Goal: Check status

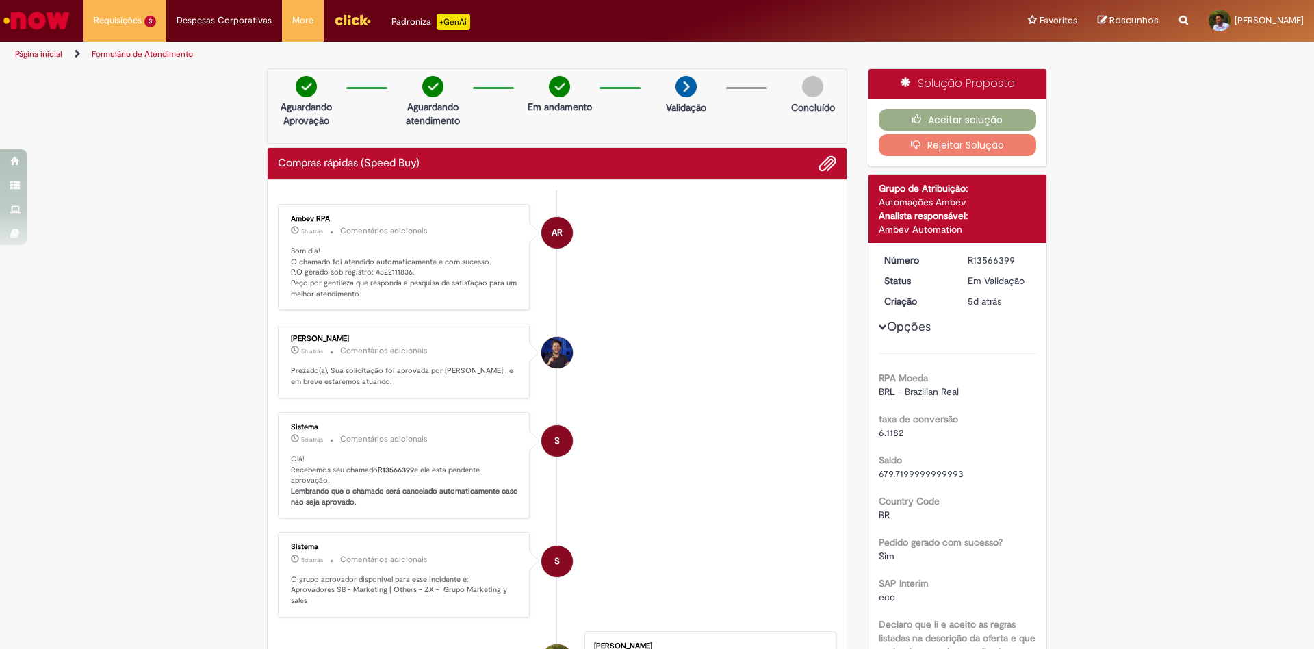
click at [387, 273] on p "Bom dia! O chamado foi atendido automaticamente e com sucesso. P.O gerado sob r…" at bounding box center [405, 273] width 228 height 54
copy p "4522111836"
click at [988, 123] on button "Aceitar solução" at bounding box center [958, 120] width 158 height 22
